Goal: Task Accomplishment & Management: Manage account settings

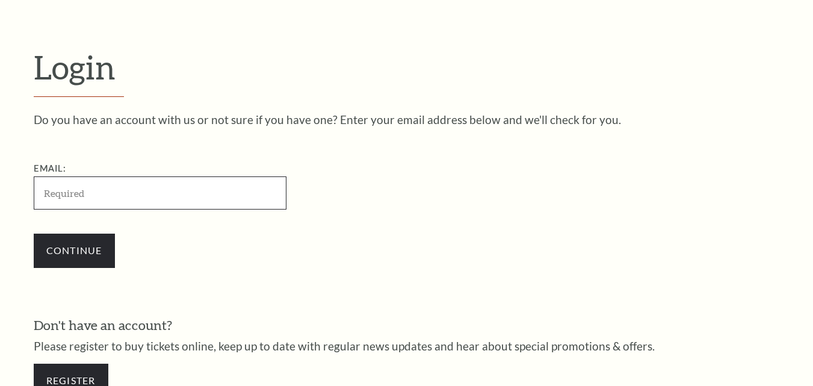
paste input "Black Violin Bass Performance Hall"
drag, startPoint x: 216, startPoint y: 193, endPoint x: 0, endPoint y: 232, distance: 219.0
click at [0, 232] on form "Login Do you have an account with us or not sure if you have one? Enter your em…" at bounding box center [406, 228] width 813 height 518
paste input "4711491/earlsantiago141@gmail.com"
drag, startPoint x: 82, startPoint y: 192, endPoint x: 0, endPoint y: 208, distance: 83.9
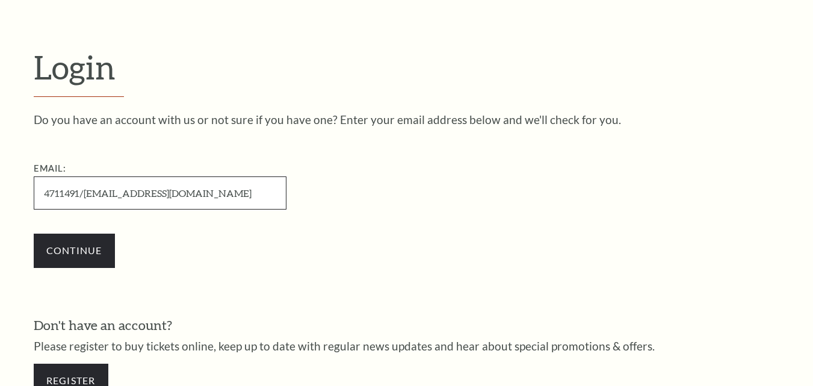
click at [0, 208] on form "Login Do you have an account with us or not sure if you have one? Enter your em…" at bounding box center [406, 228] width 813 height 518
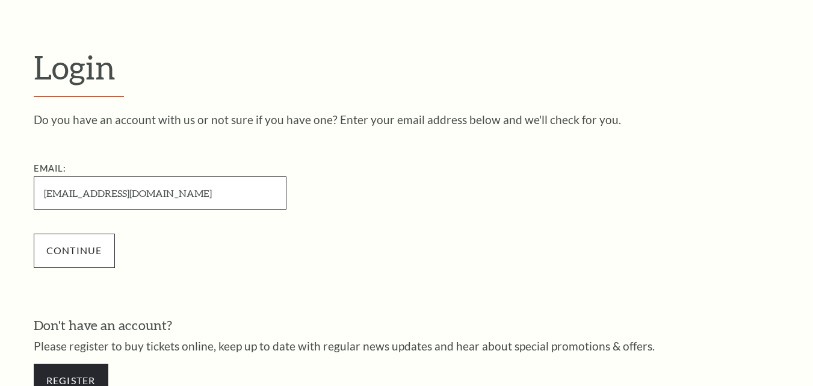
type input "[EMAIL_ADDRESS][DOMAIN_NAME]"
click at [61, 246] on input "Continue" at bounding box center [74, 251] width 81 height 34
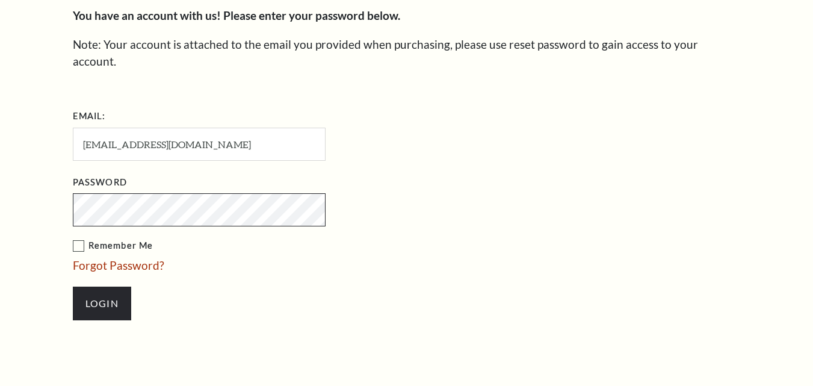
click at [73, 287] on input "Login" at bounding box center [102, 304] width 58 height 34
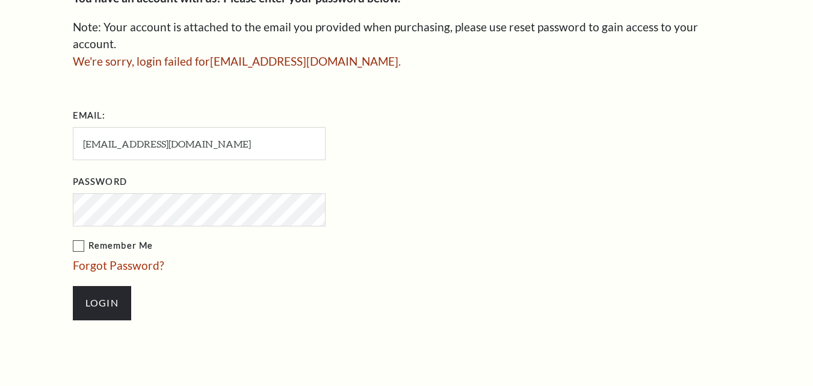
click at [73, 286] on input "Login" at bounding box center [102, 303] width 58 height 34
